Goal: Transaction & Acquisition: Download file/media

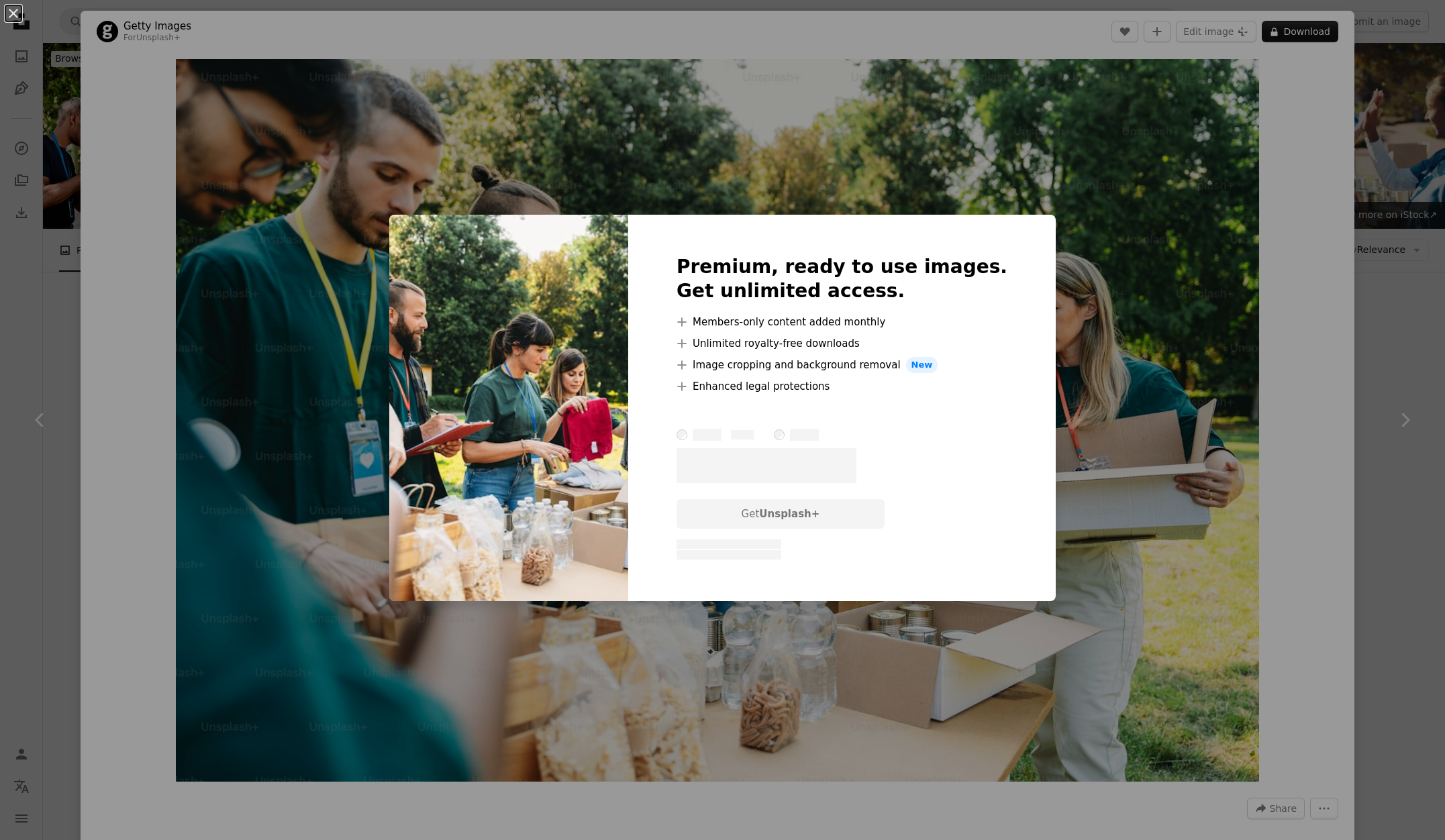
scroll to position [231, 0]
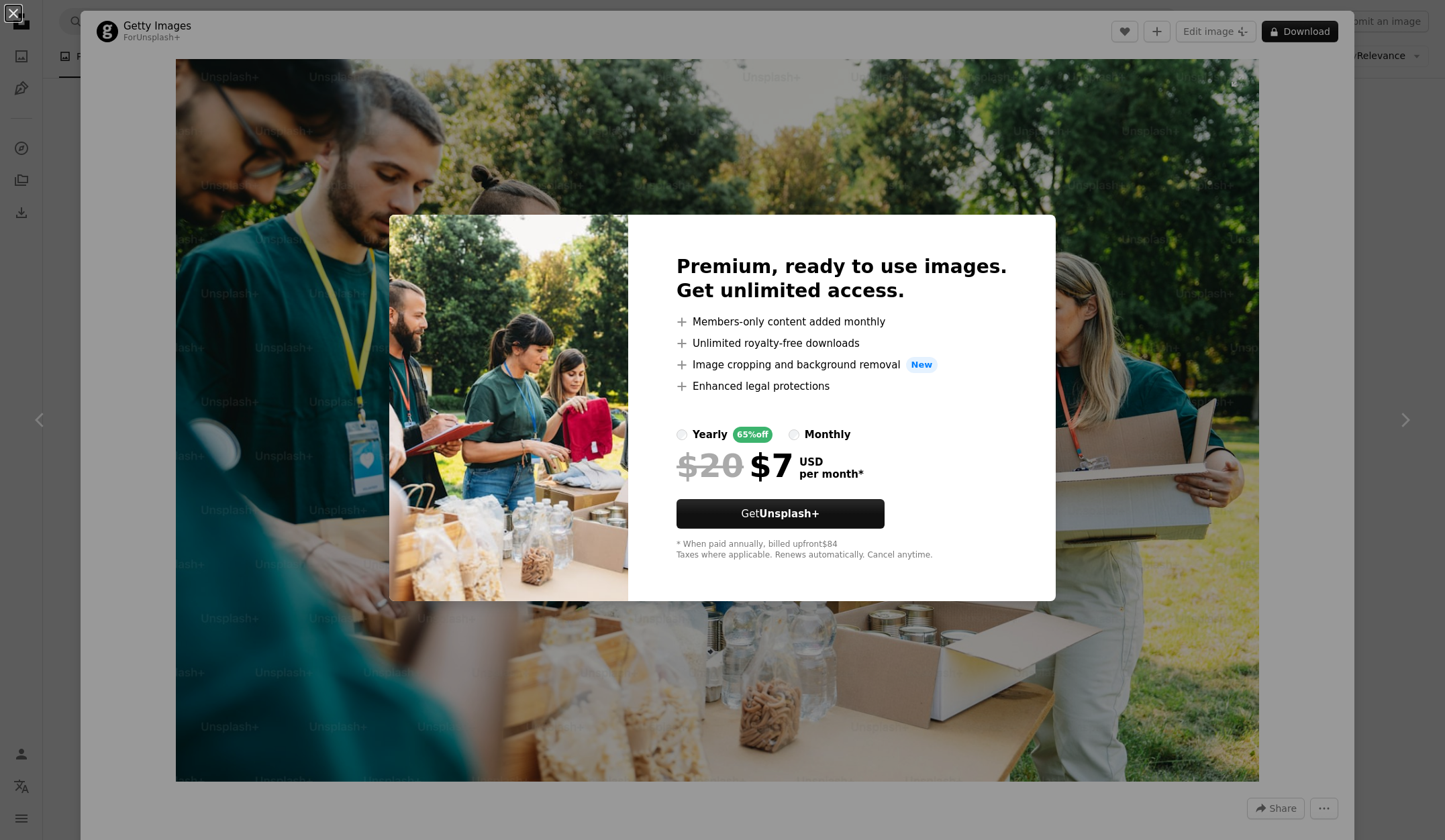
click at [1078, 89] on div "An X shape Premium, ready to use images. Get unlimited access. A plus sign Memb…" at bounding box center [722, 420] width 1445 height 840
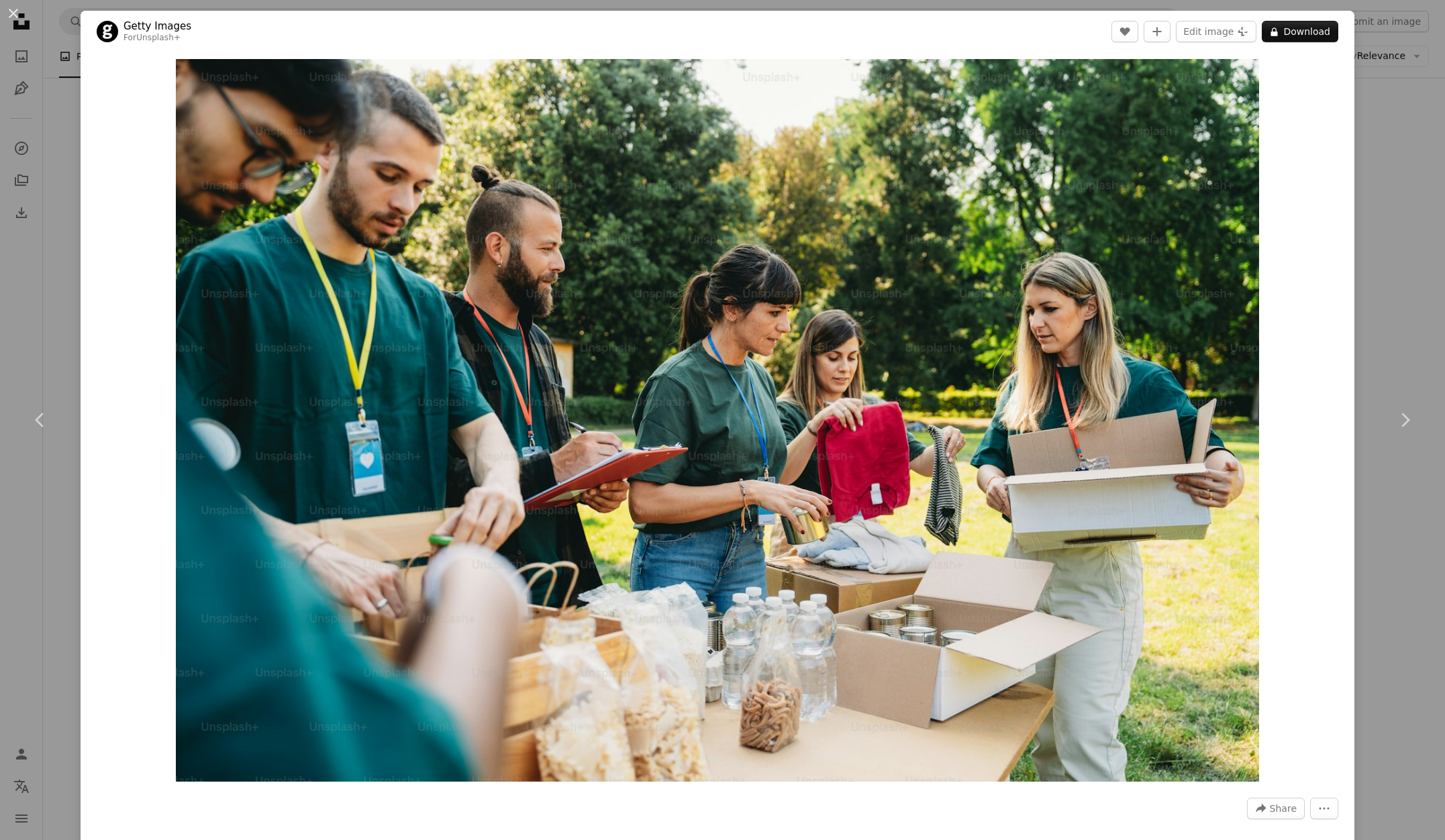
click at [1416, 701] on div "An X shape Chevron left Chevron right Getty Images For Unsplash+ A heart A plus…" at bounding box center [722, 420] width 1445 height 840
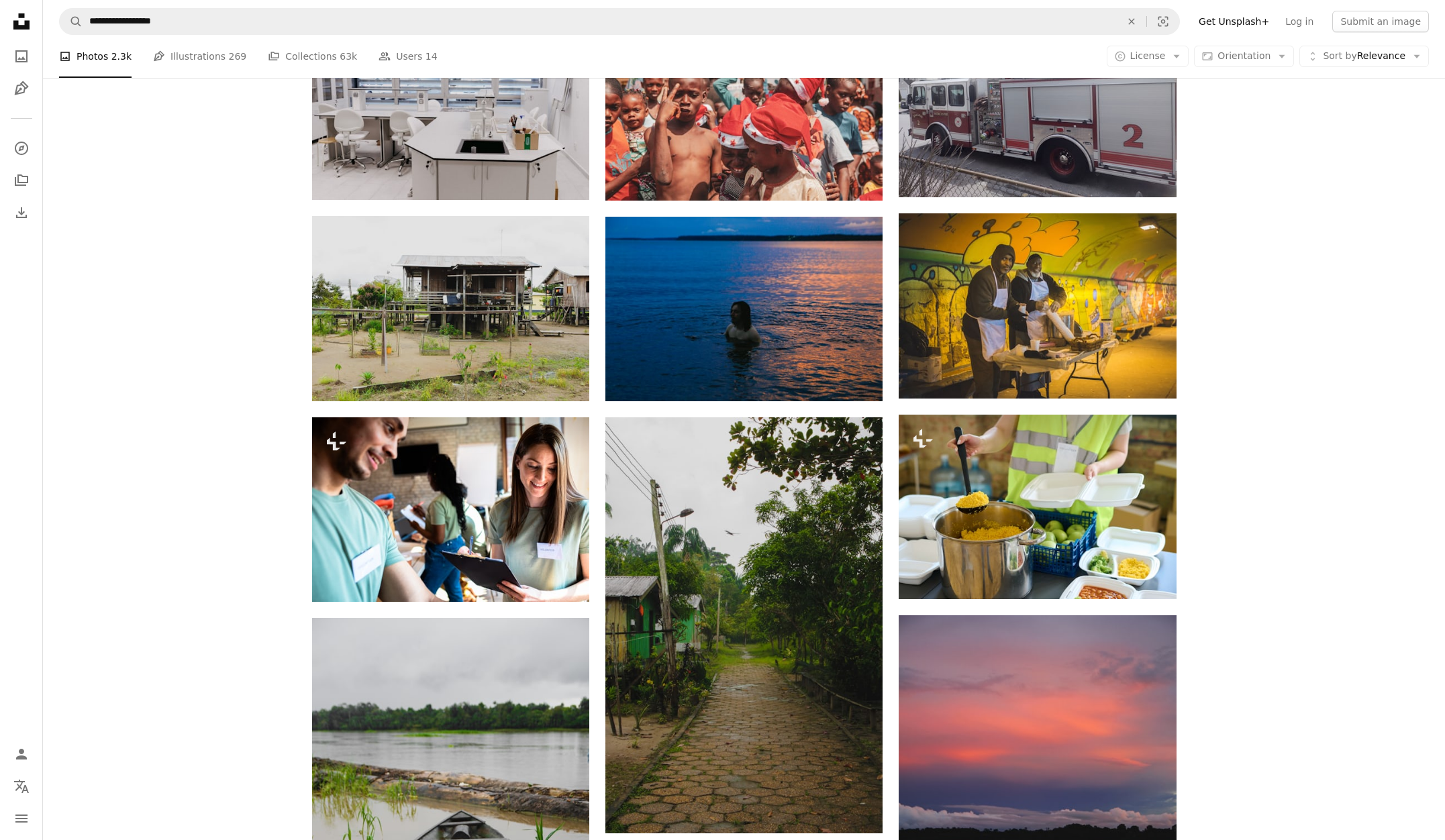
scroll to position [794, 0]
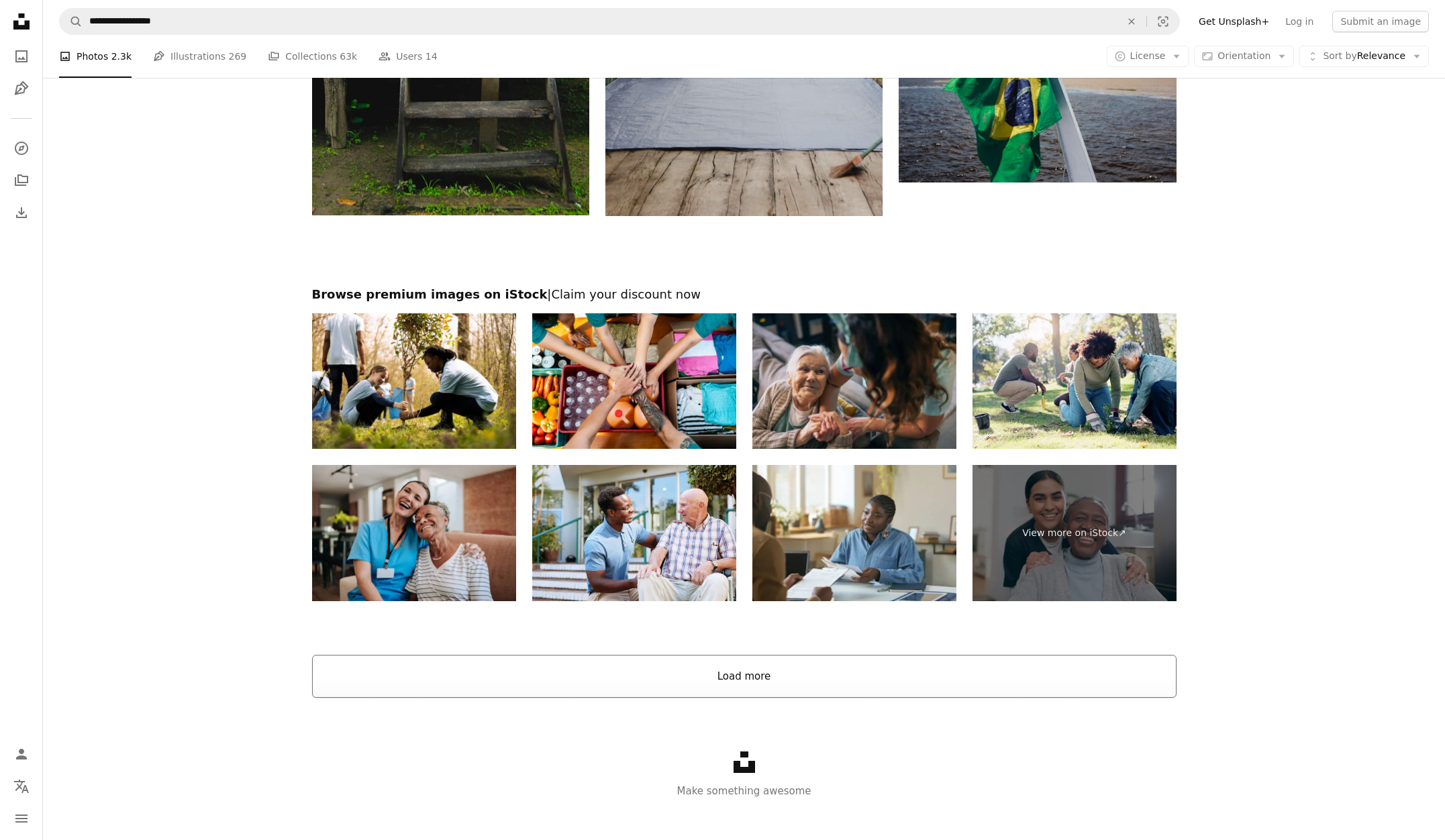
click at [989, 682] on button "Load more" at bounding box center [744, 677] width 864 height 43
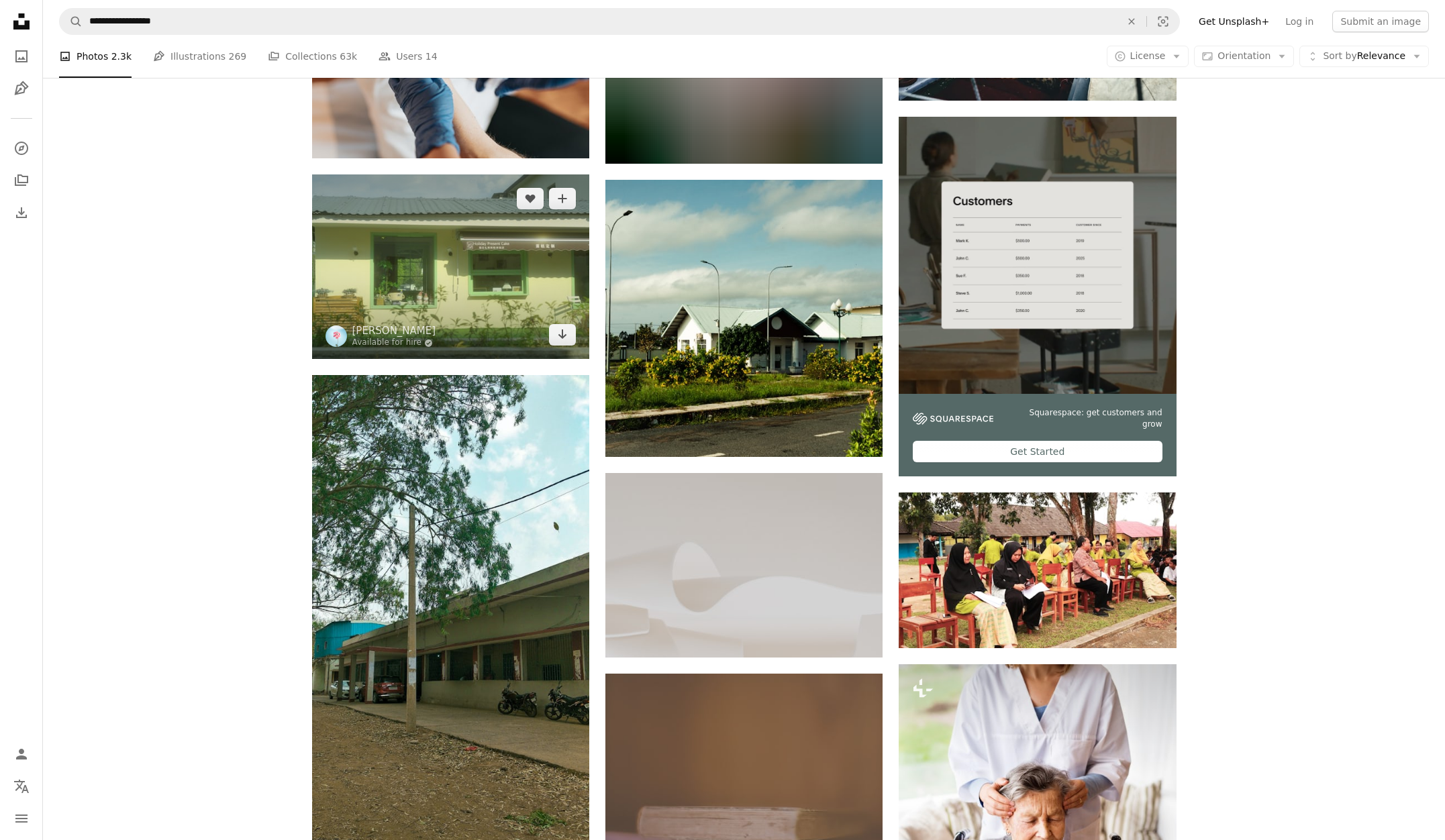
scroll to position [5453, 0]
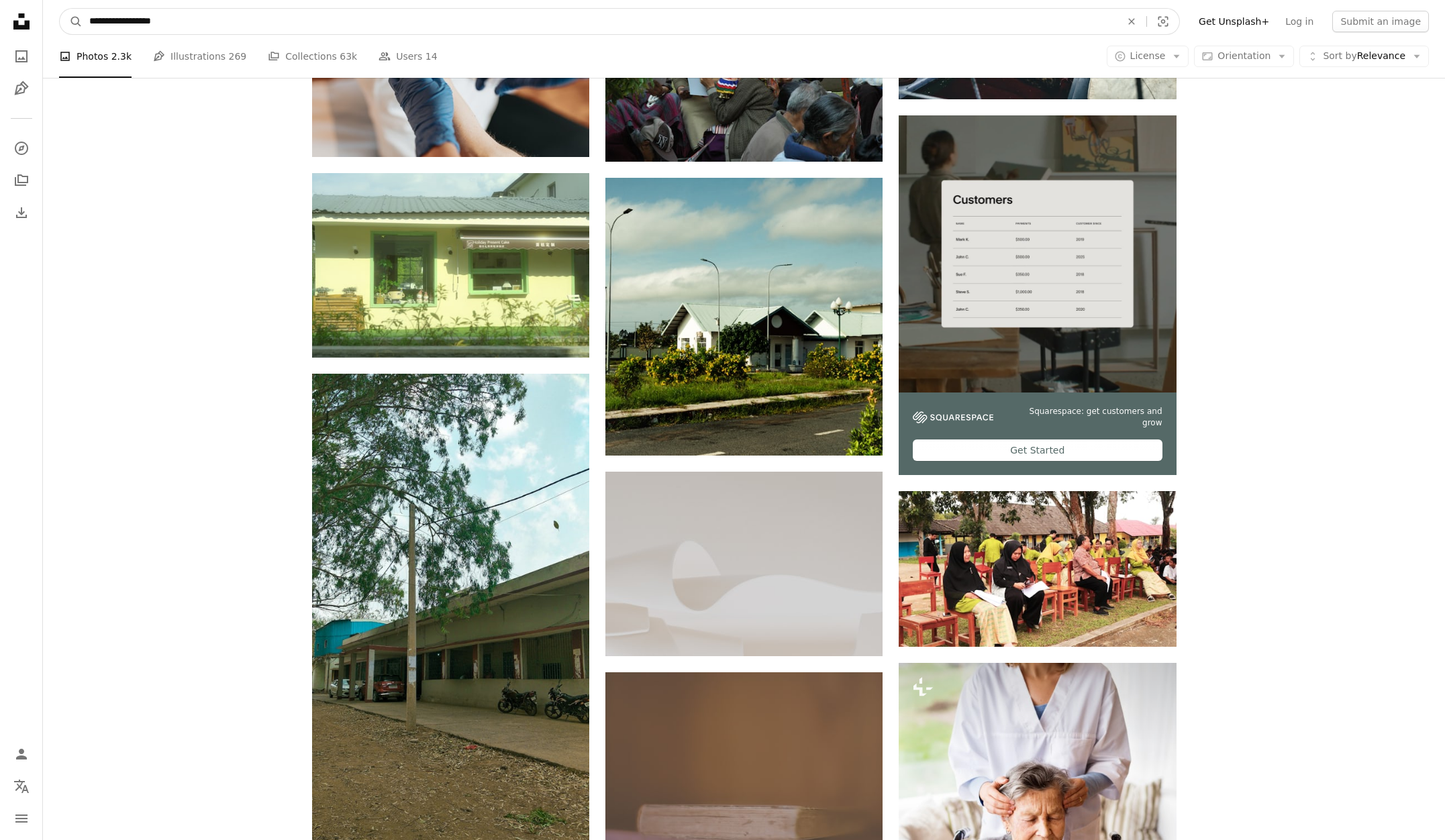
click at [222, 23] on input "**********" at bounding box center [600, 22] width 1035 height 26
type input "**********"
click button "A magnifying glass" at bounding box center [71, 22] width 22 height 26
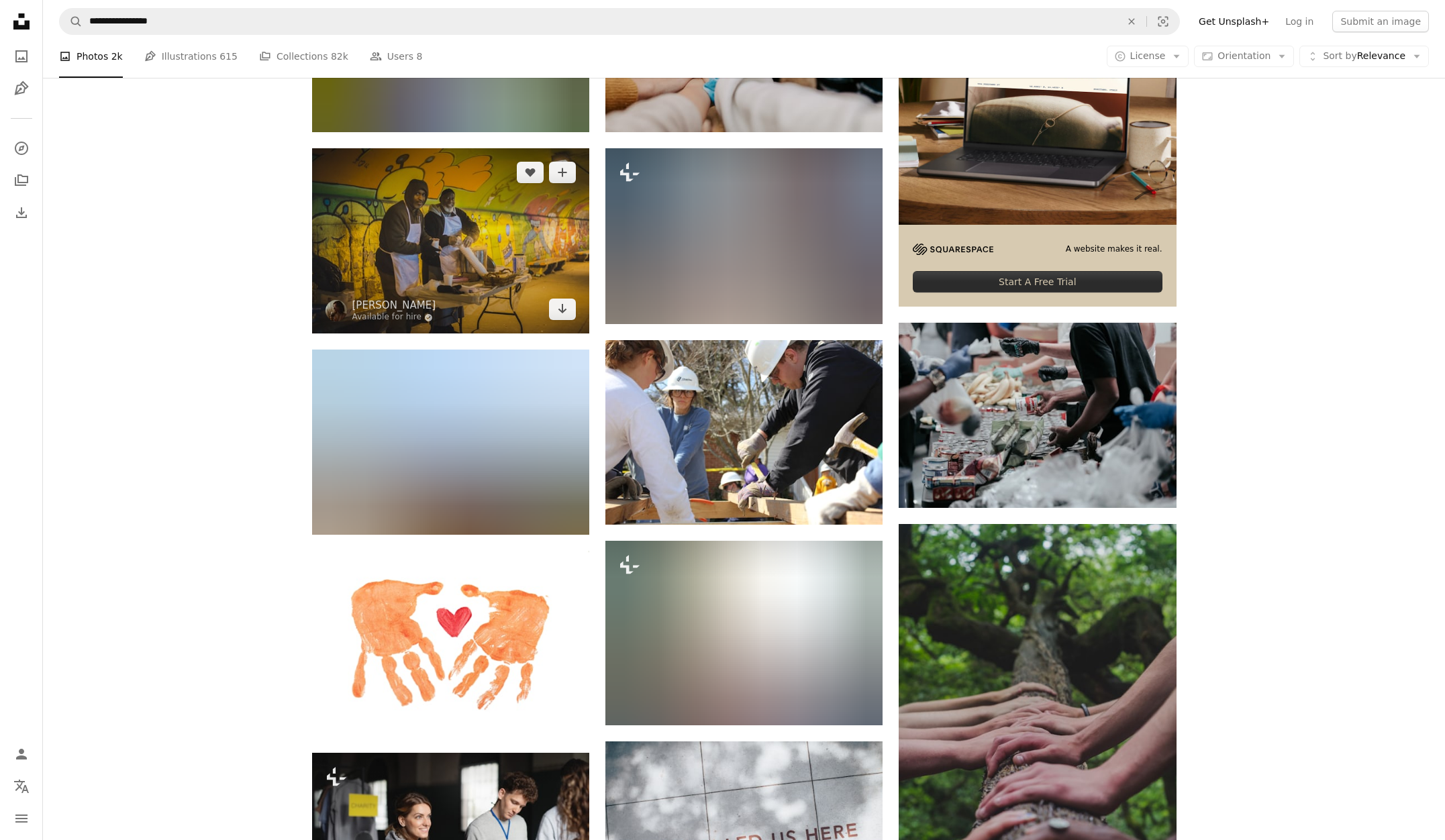
scroll to position [519, 0]
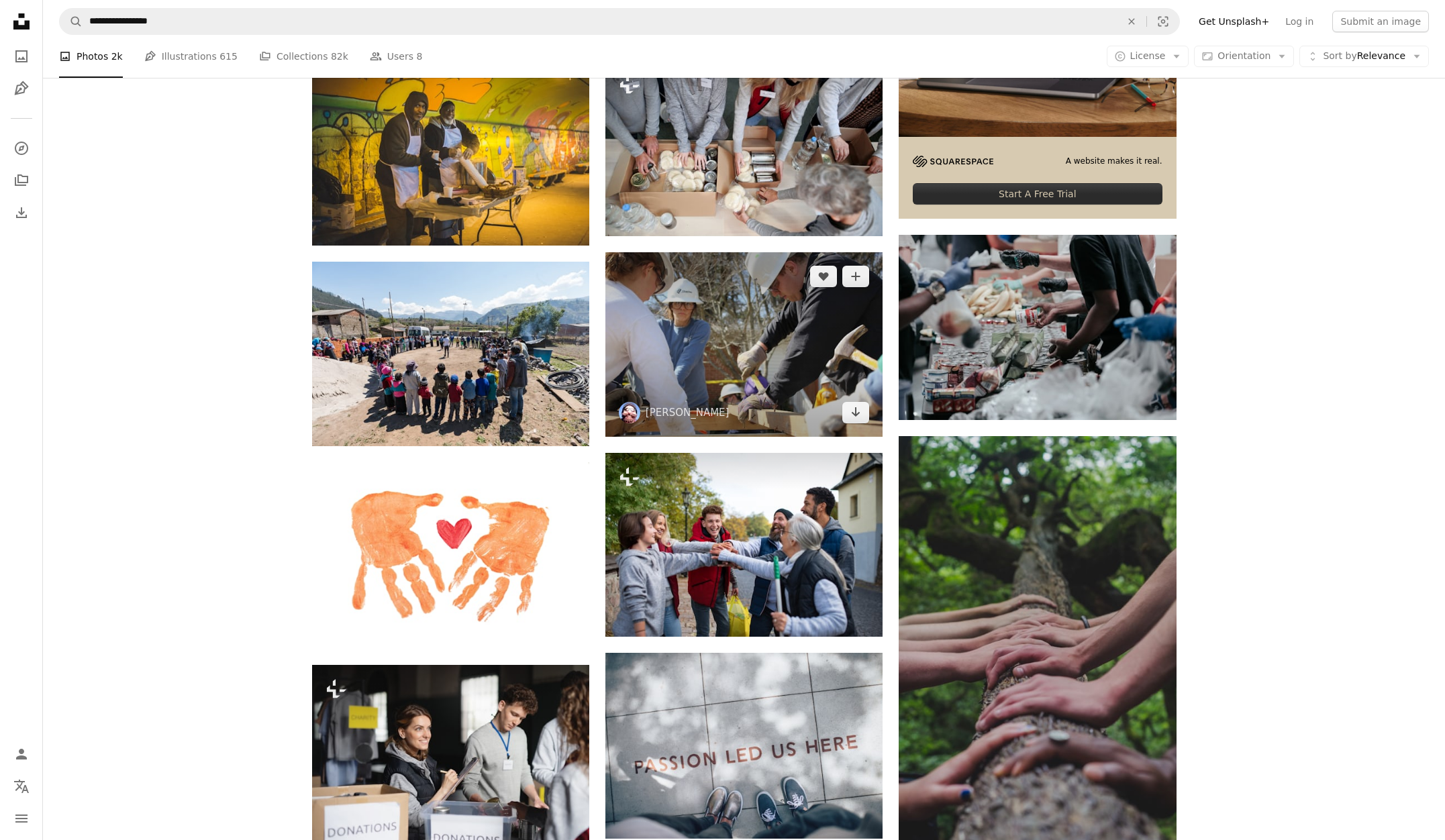
click at [707, 351] on img at bounding box center [744, 344] width 277 height 184
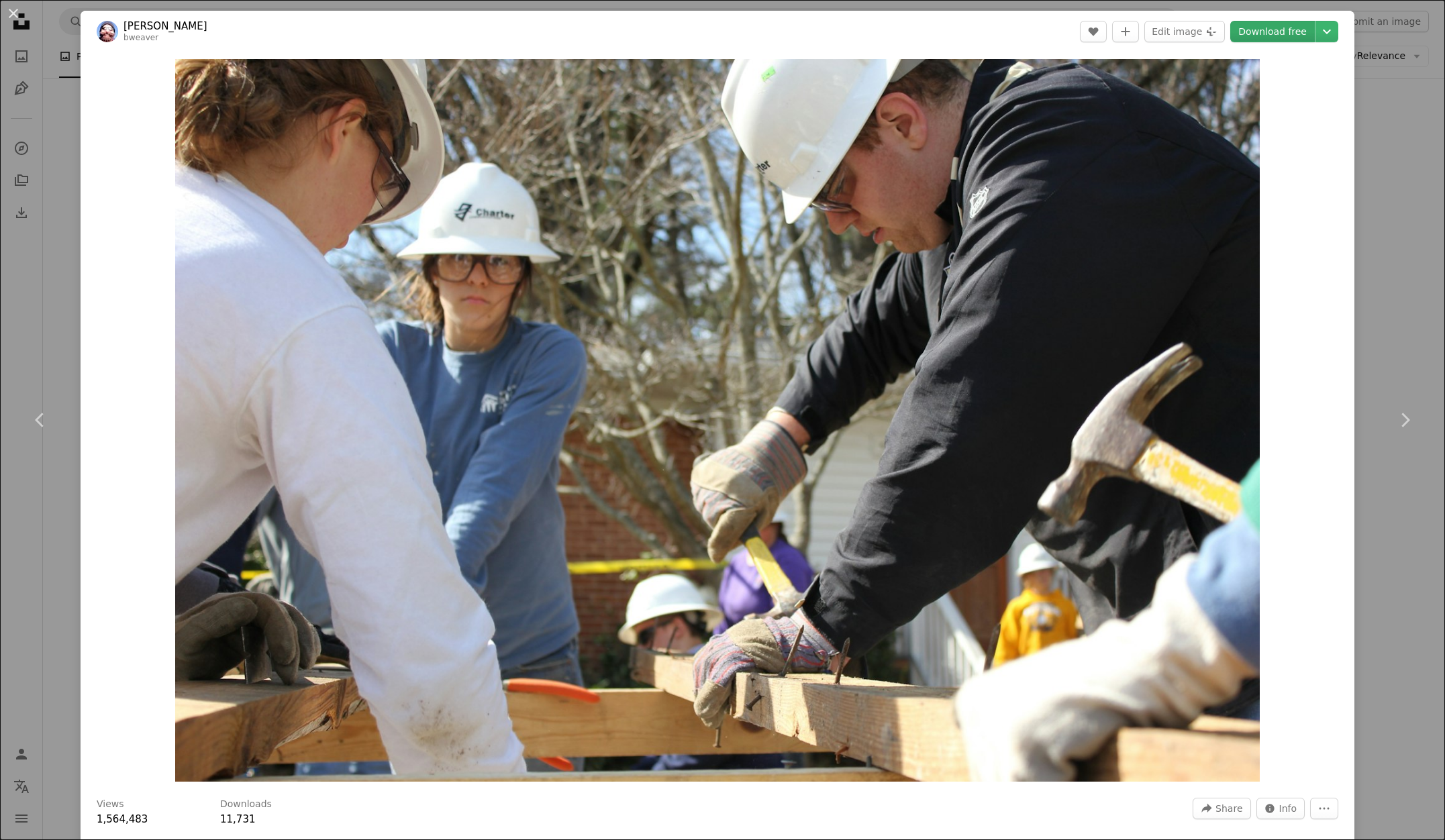
click at [1282, 37] on link "Download free" at bounding box center [1273, 31] width 85 height 22
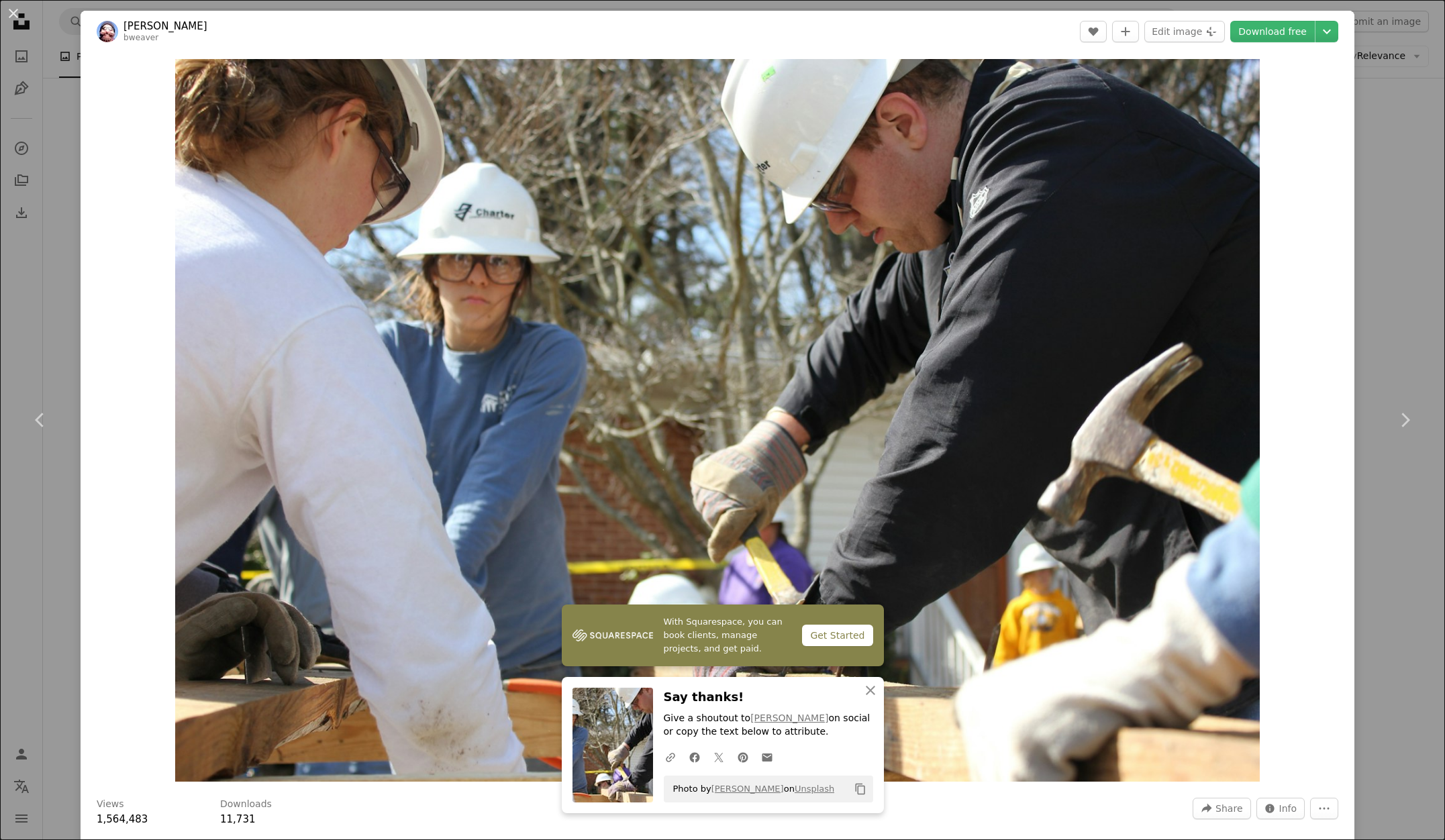
click at [55, 72] on div "An X shape Chevron left Chevron right With Squarespace, you can book clients, m…" at bounding box center [722, 420] width 1445 height 840
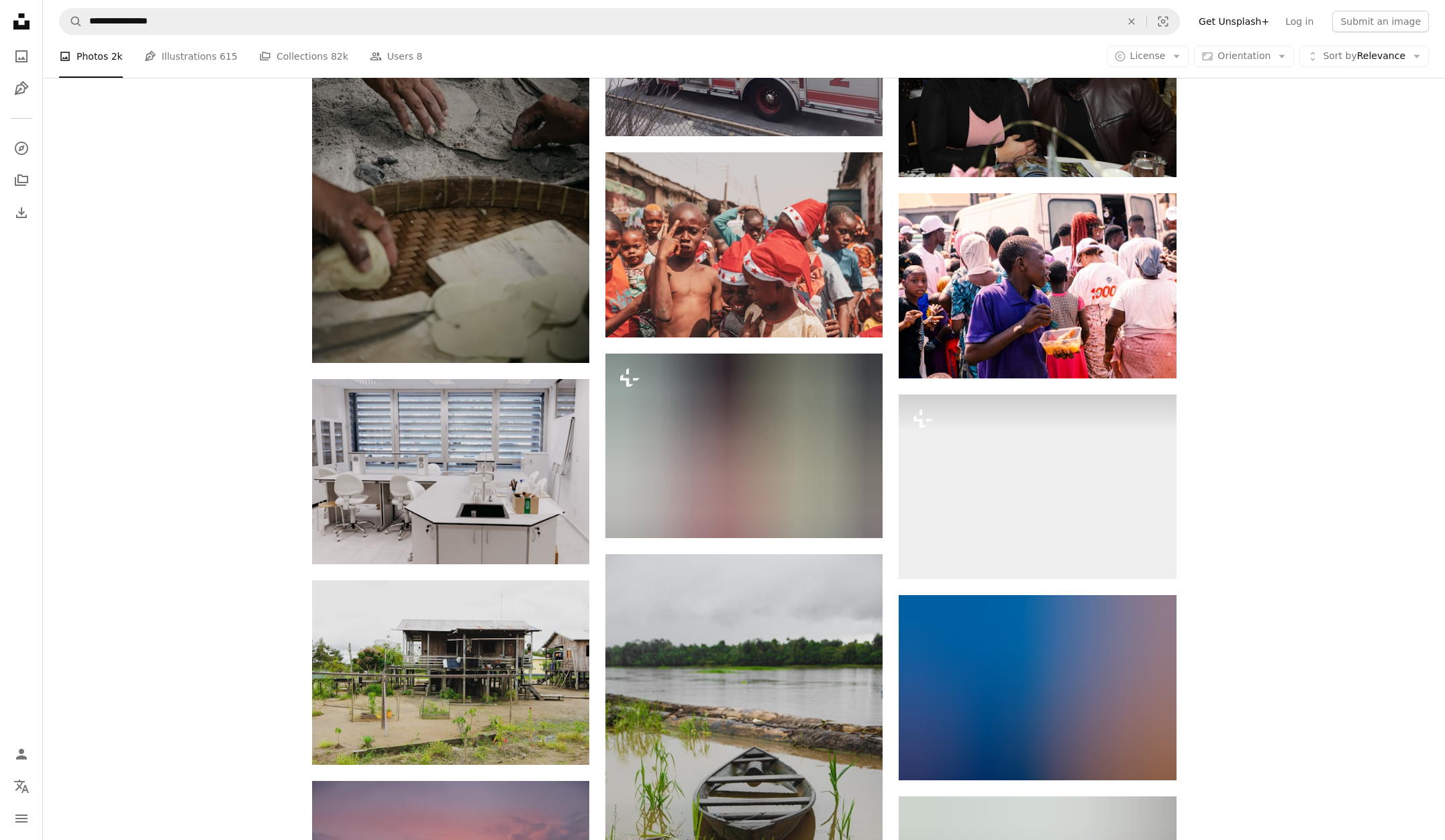
scroll to position [3965, 0]
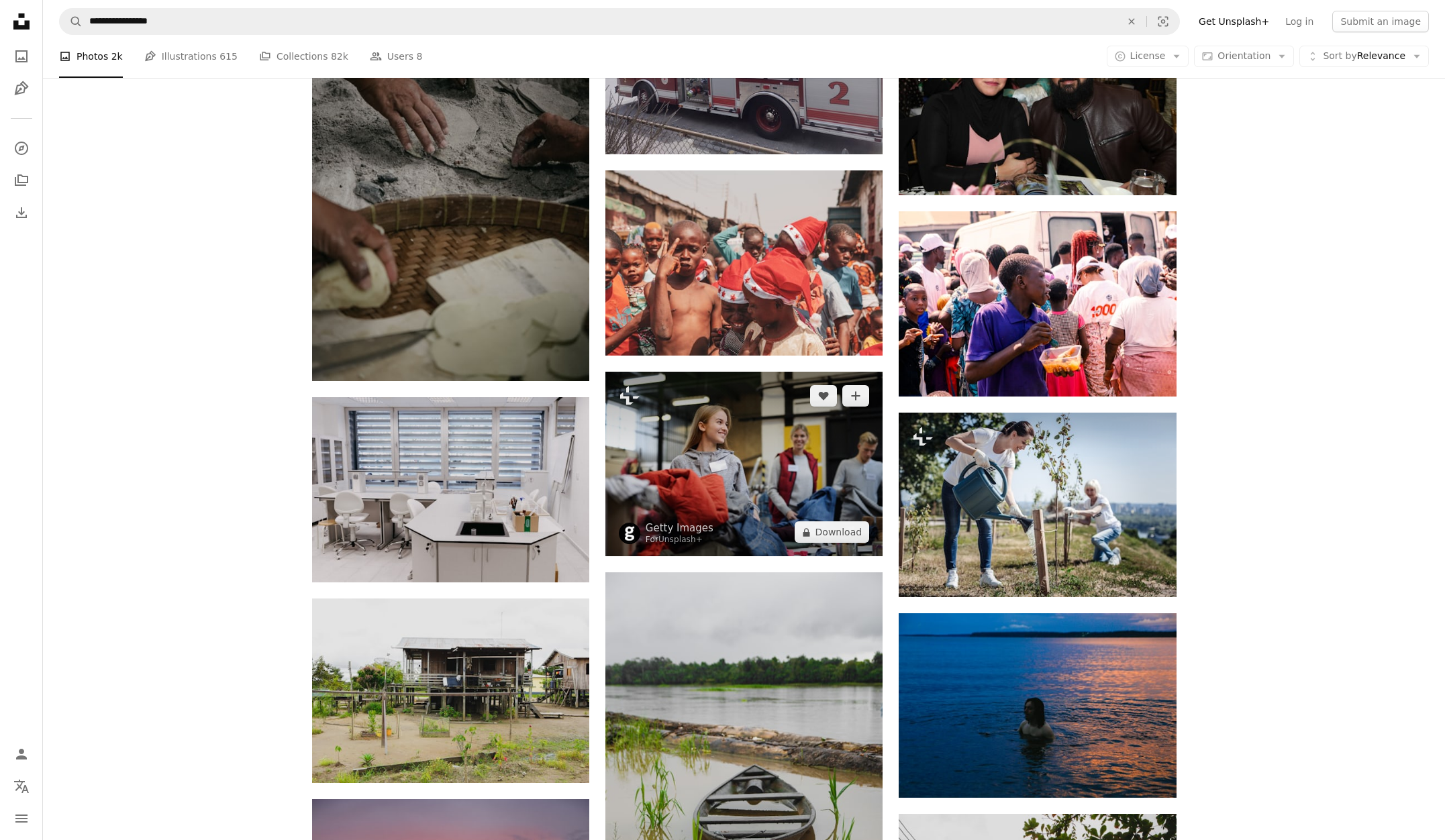
click at [702, 416] on img at bounding box center [744, 464] width 277 height 184
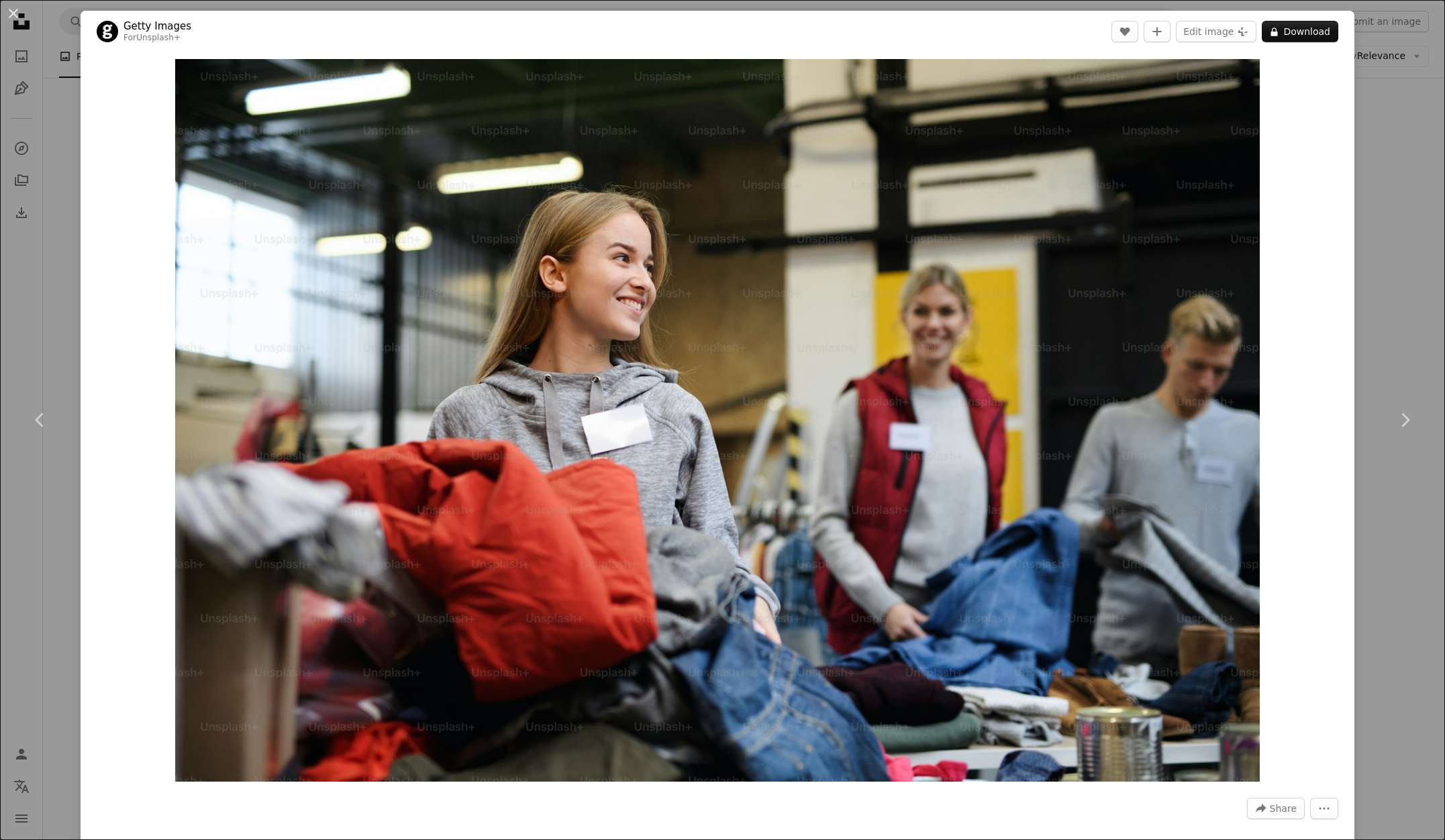
click at [1379, 166] on div "An X shape Chevron left Chevron right Getty Images For Unsplash+ A heart A plus…" at bounding box center [722, 420] width 1445 height 840
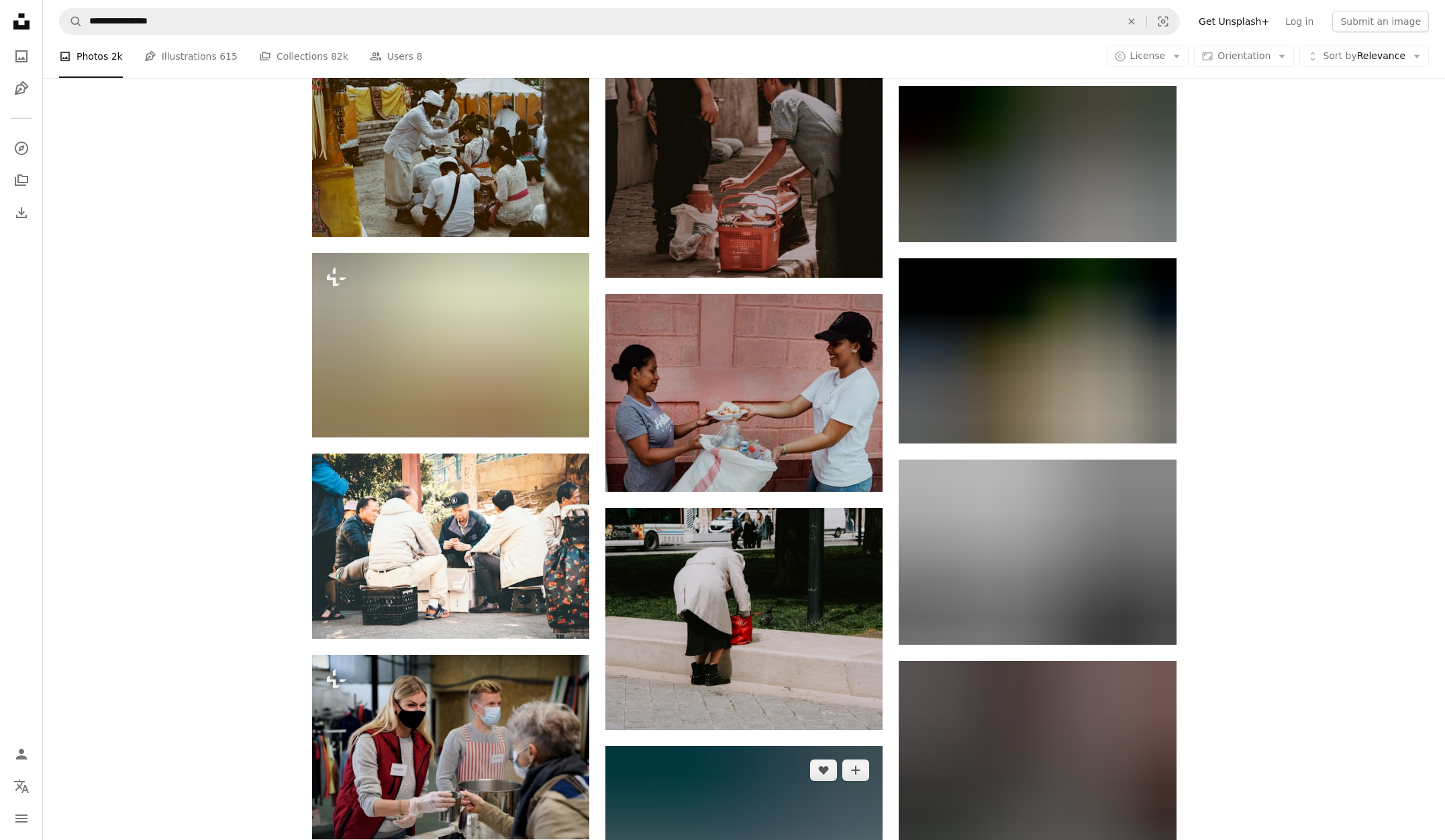
scroll to position [9209, 0]
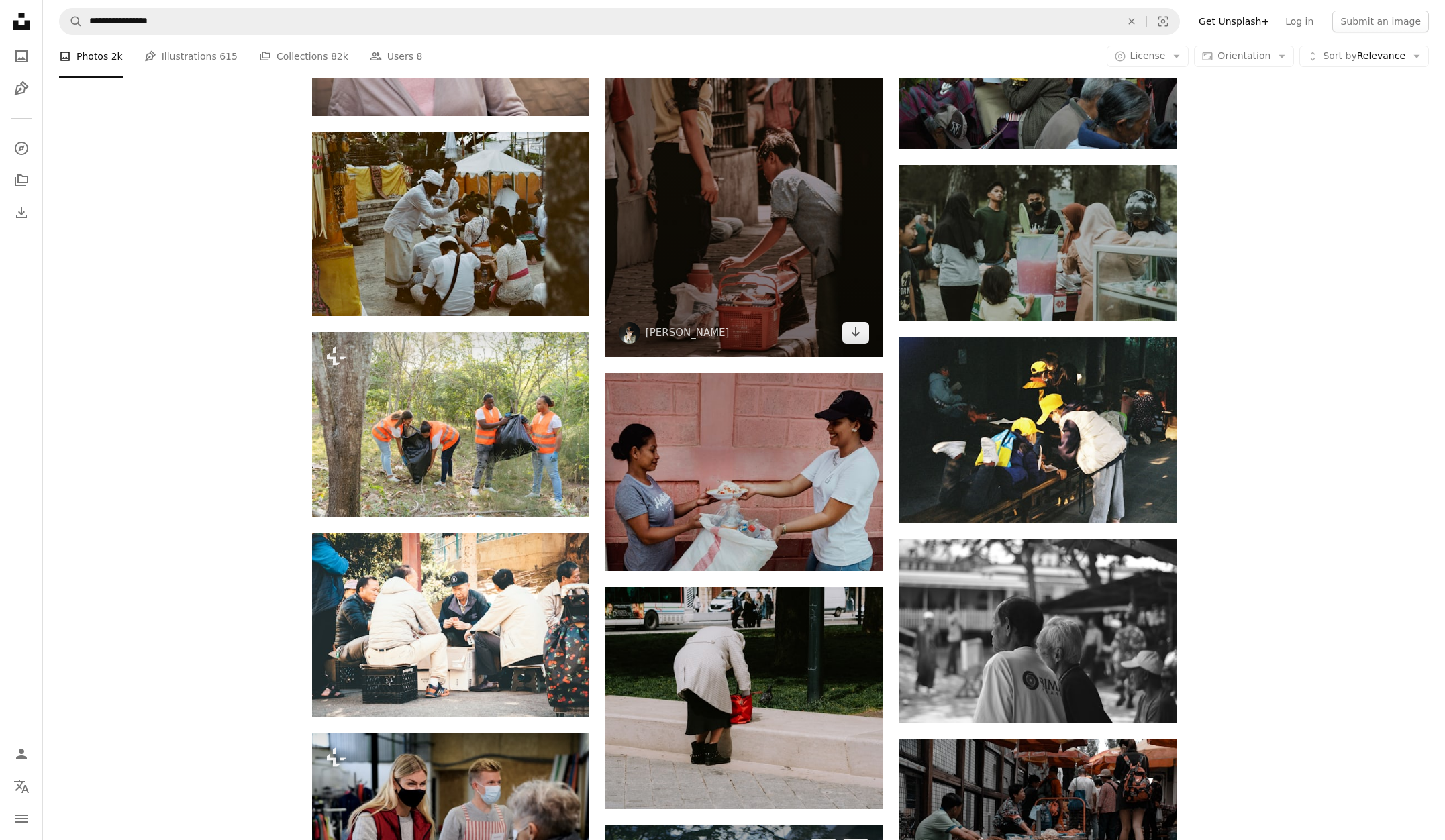
click at [762, 201] on img at bounding box center [744, 149] width 277 height 416
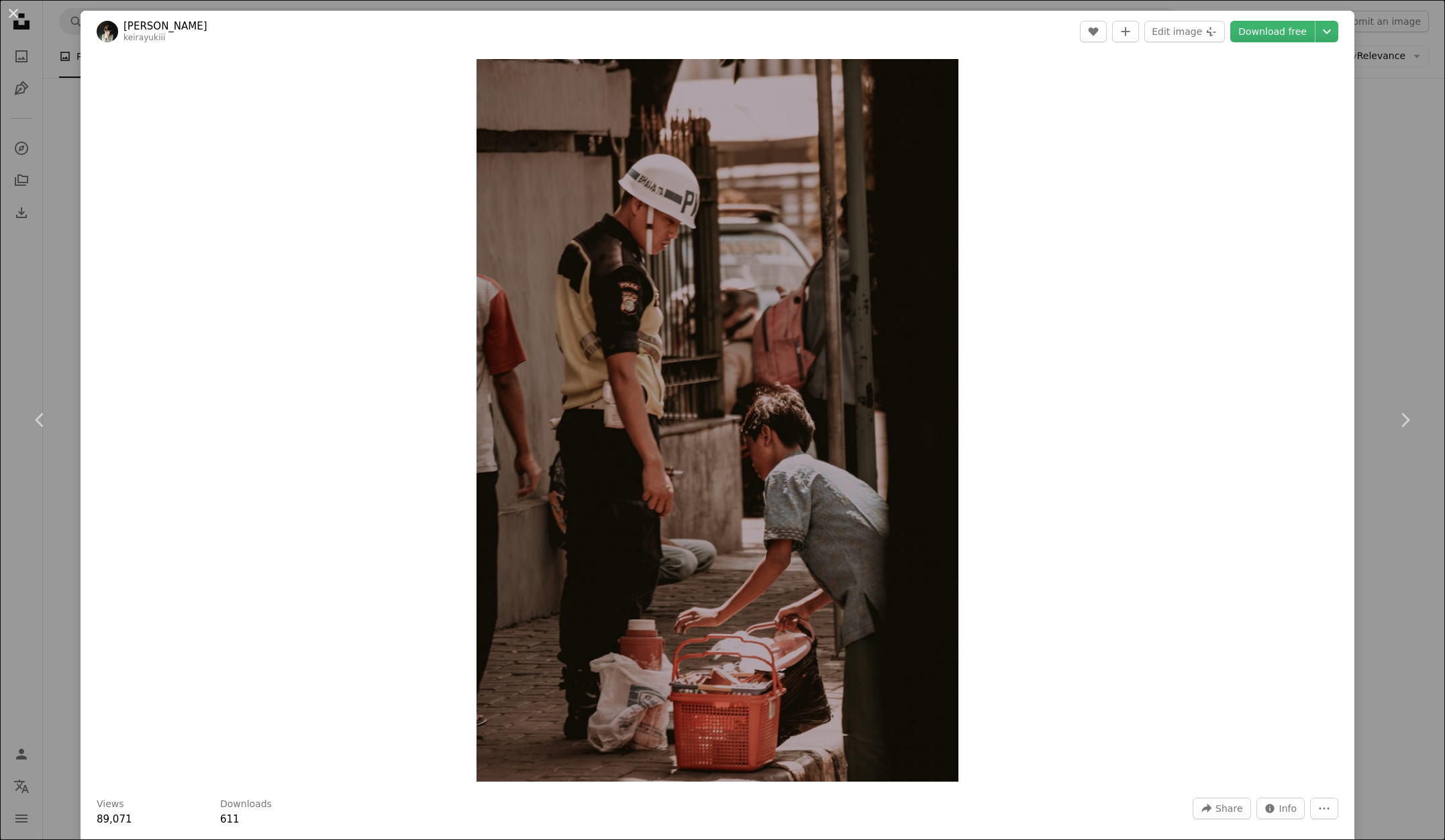
drag, startPoint x: 35, startPoint y: 58, endPoint x: 60, endPoint y: 64, distance: 25.7
click at [35, 58] on div "An X shape Chevron left Chevron right [PERSON_NAME] Keirayuki keirayukiii A hea…" at bounding box center [722, 420] width 1445 height 840
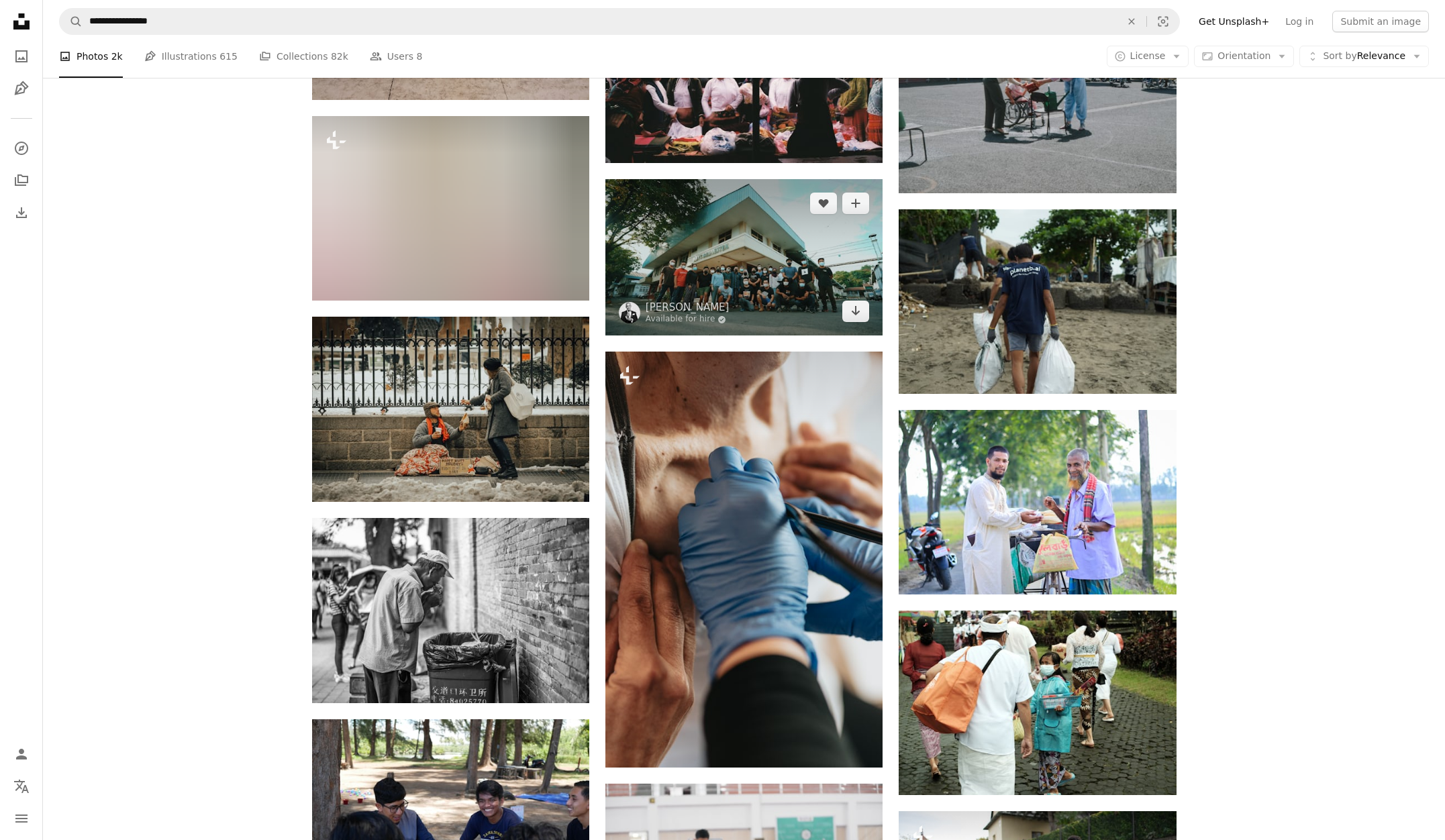
scroll to position [12755, 0]
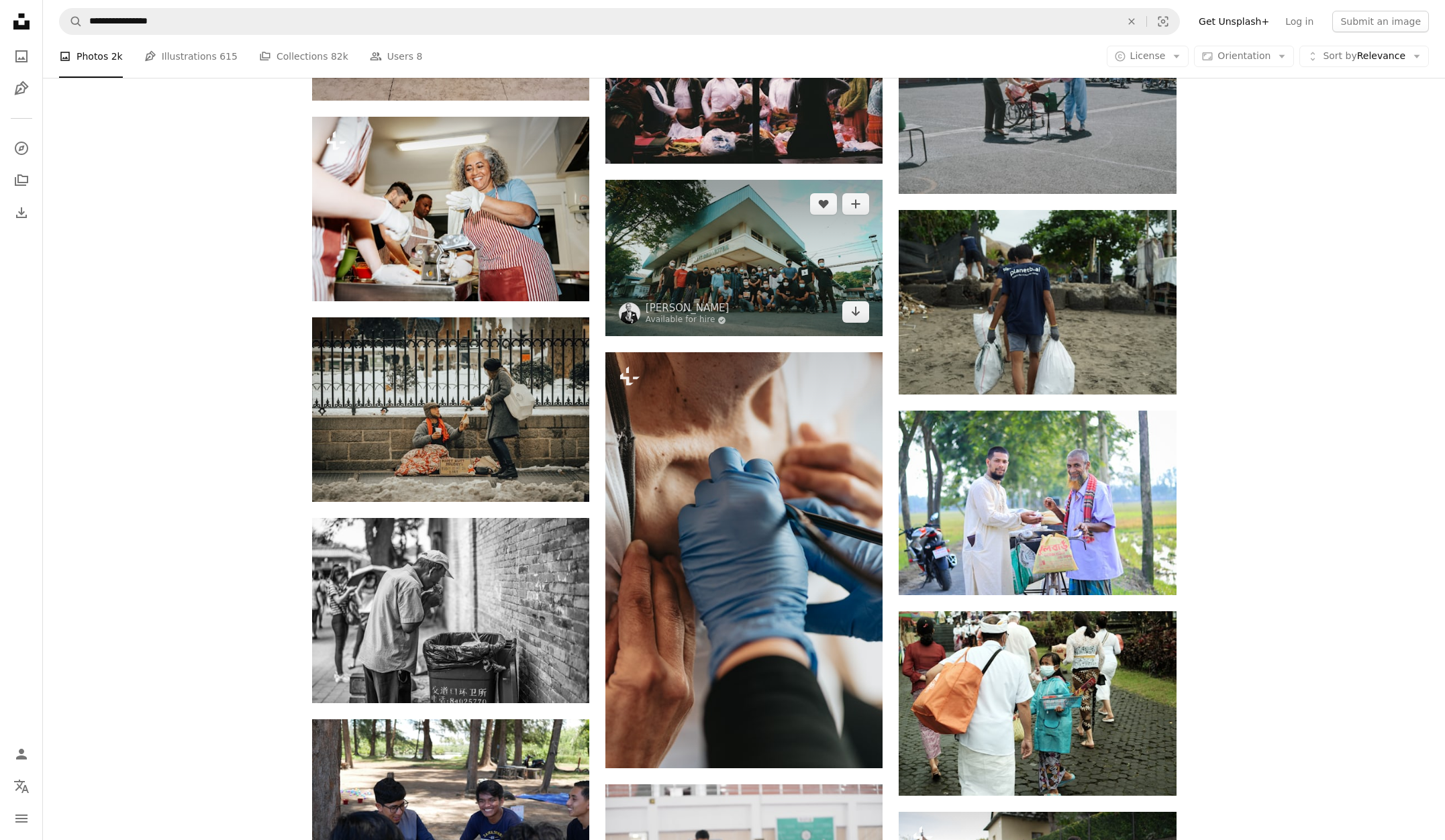
click at [702, 277] on img at bounding box center [744, 258] width 277 height 156
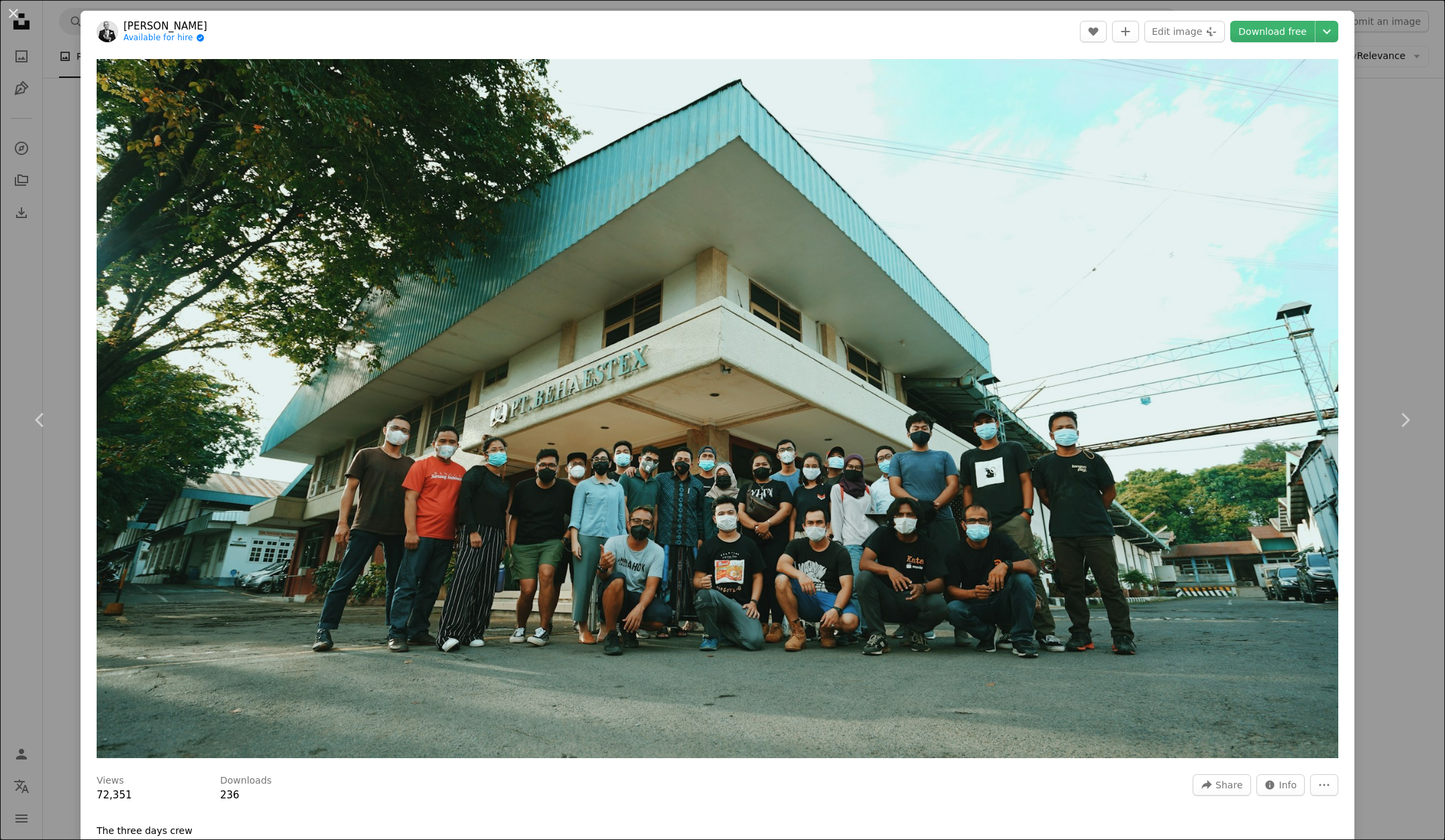
click at [74, 258] on div "An X shape Chevron left Chevron right [PERSON_NAME] Novantino Available for hir…" at bounding box center [722, 420] width 1445 height 840
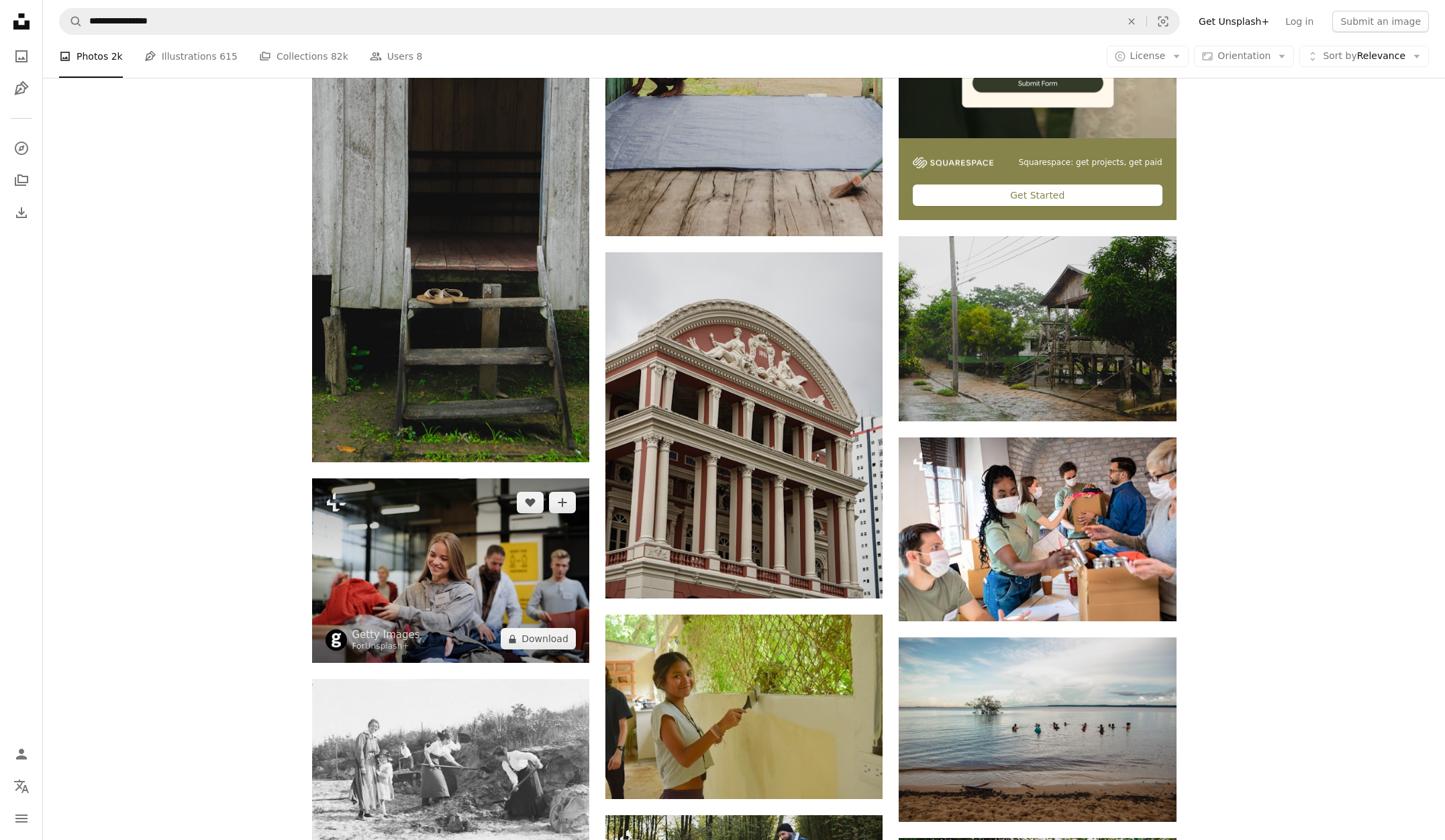
scroll to position [5354, 0]
